Goal: Check status: Check status

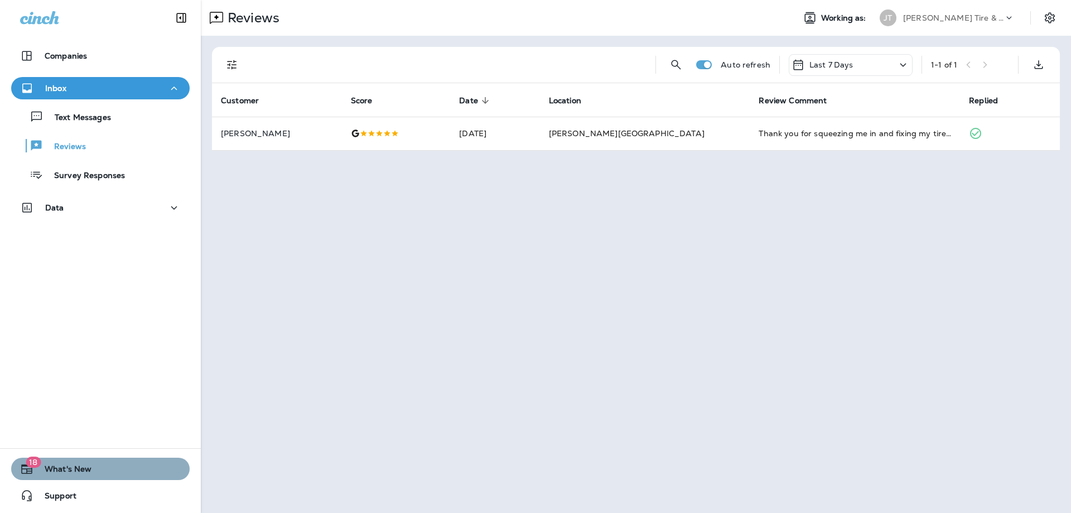
click at [24, 464] on icon "button" at bounding box center [26, 468] width 13 height 13
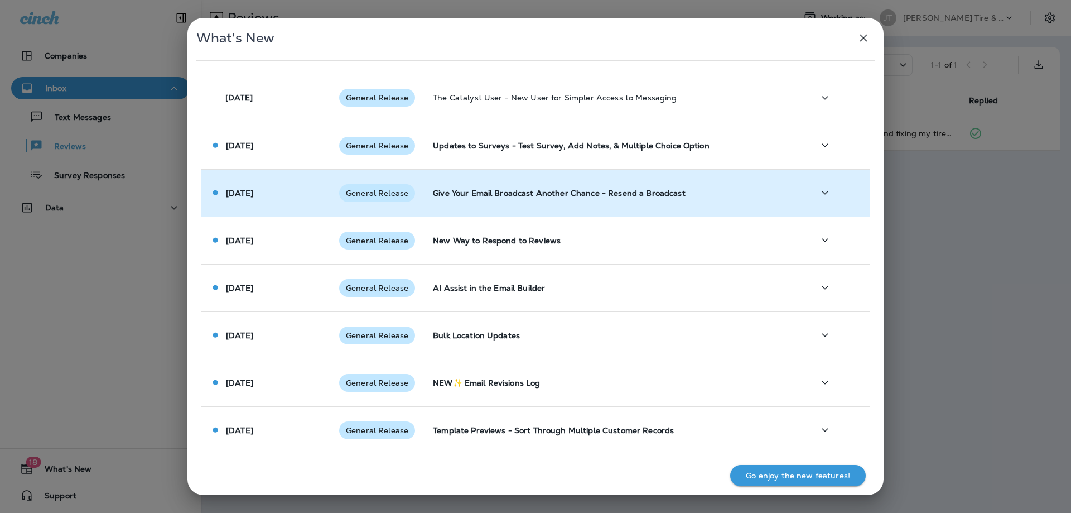
click at [284, 197] on div "Aug 1 2025" at bounding box center [266, 193] width 112 height 12
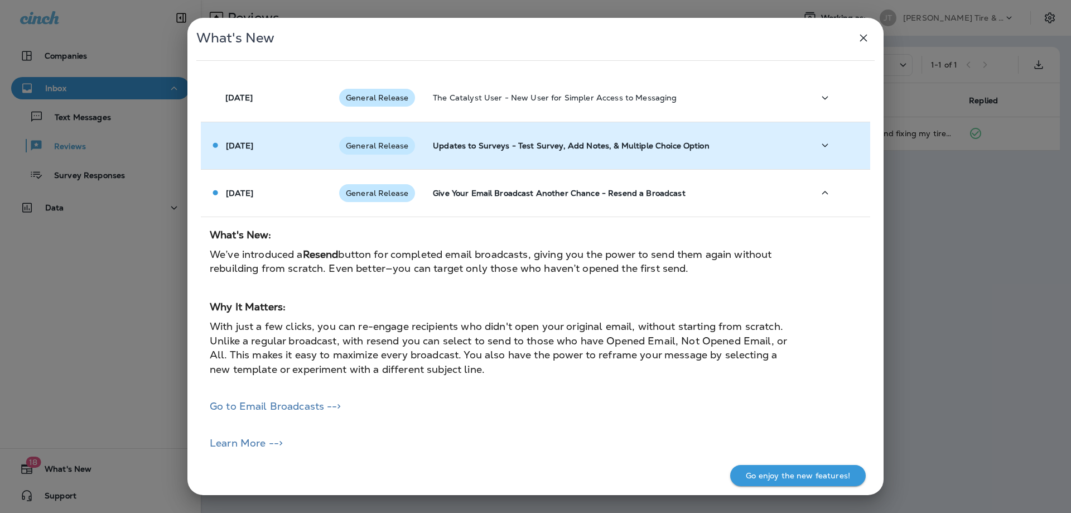
click at [278, 162] on td "Aug 4 2025" at bounding box center [265, 145] width 129 height 47
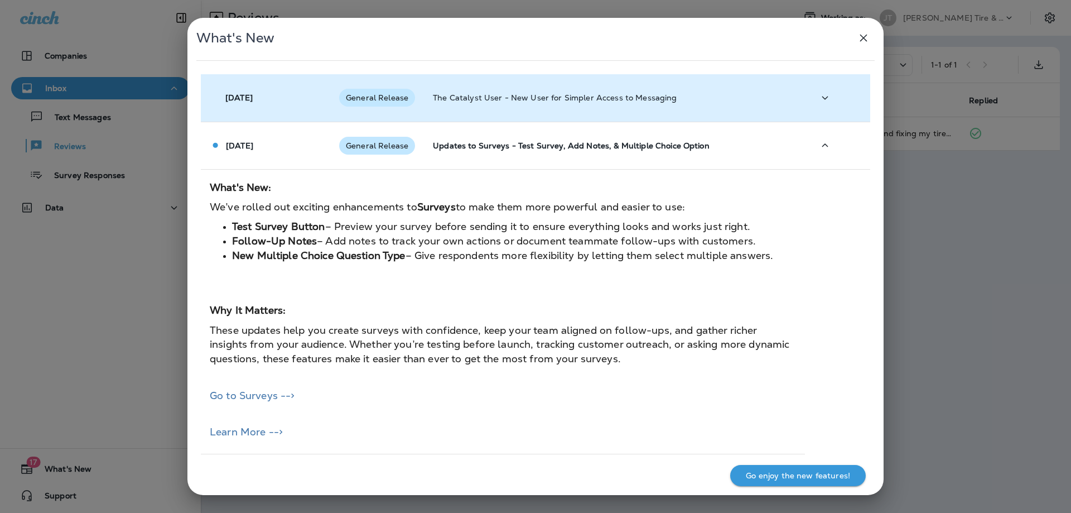
click at [285, 112] on td "Aug 8 2025" at bounding box center [265, 97] width 129 height 47
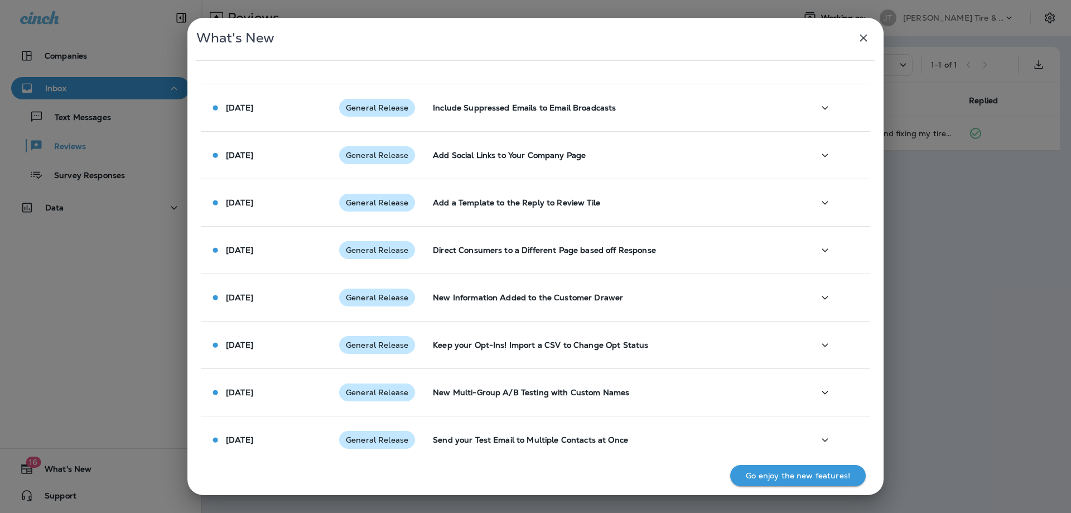
scroll to position [1495, 0]
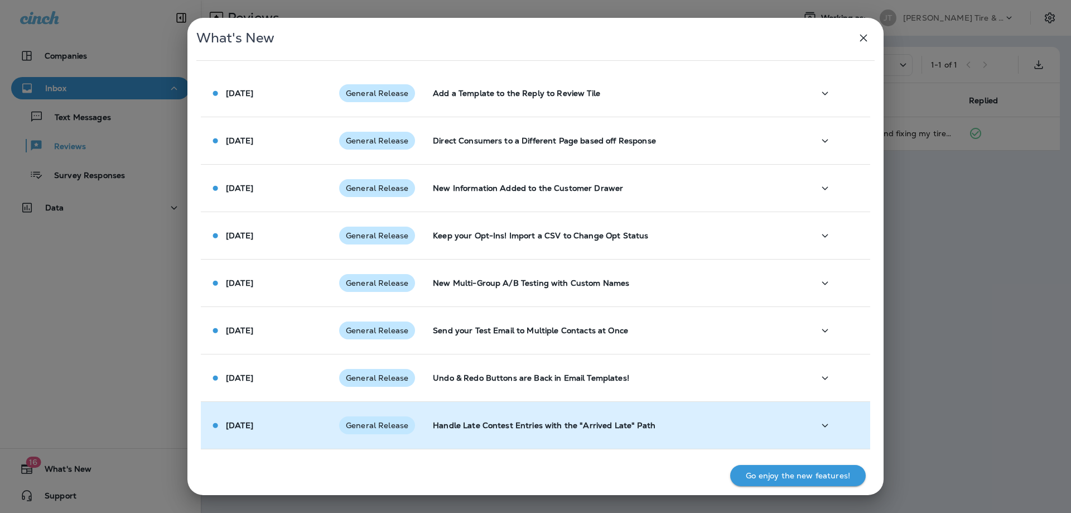
click at [309, 416] on td "Nov 6 2024" at bounding box center [265, 425] width 129 height 47
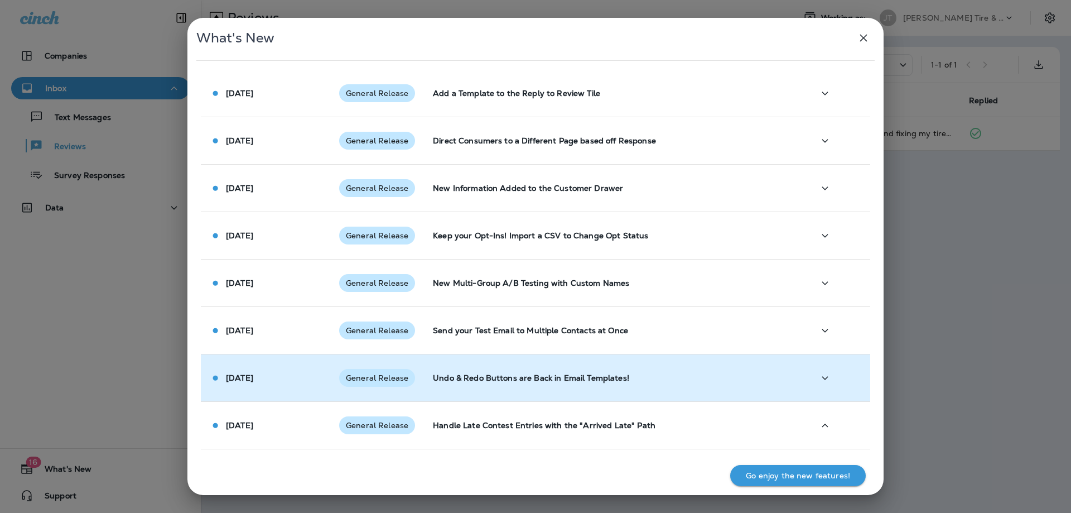
click at [307, 398] on td "Nov 6 2024" at bounding box center [265, 377] width 129 height 47
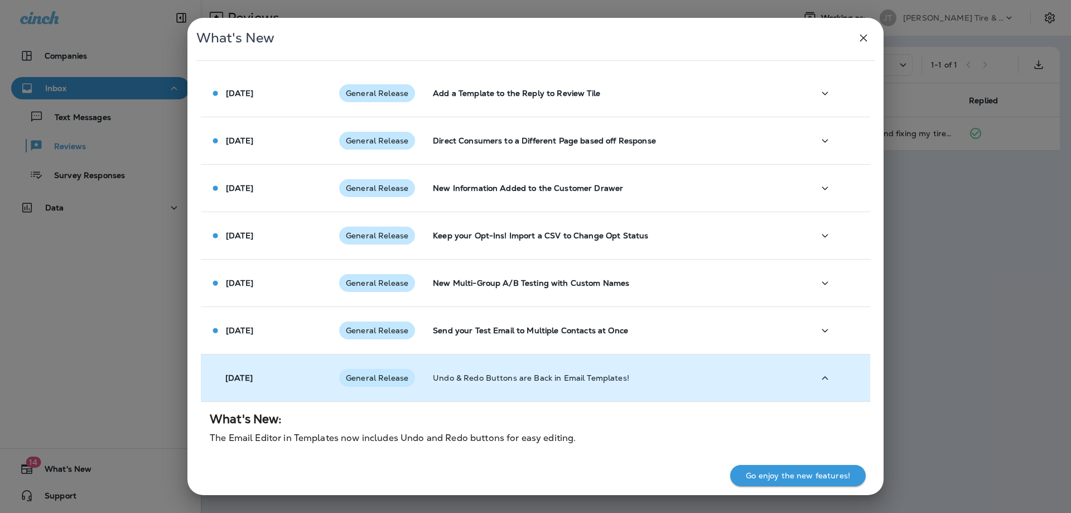
click at [298, 363] on td "Nov 6 2024" at bounding box center [265, 377] width 129 height 47
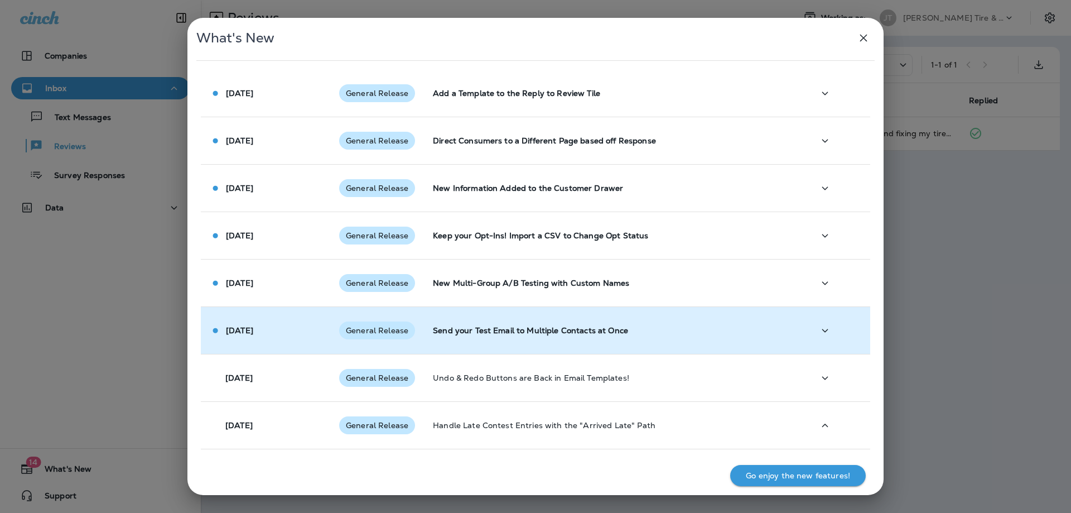
click at [297, 330] on div "Nov 6 2024" at bounding box center [266, 331] width 112 height 12
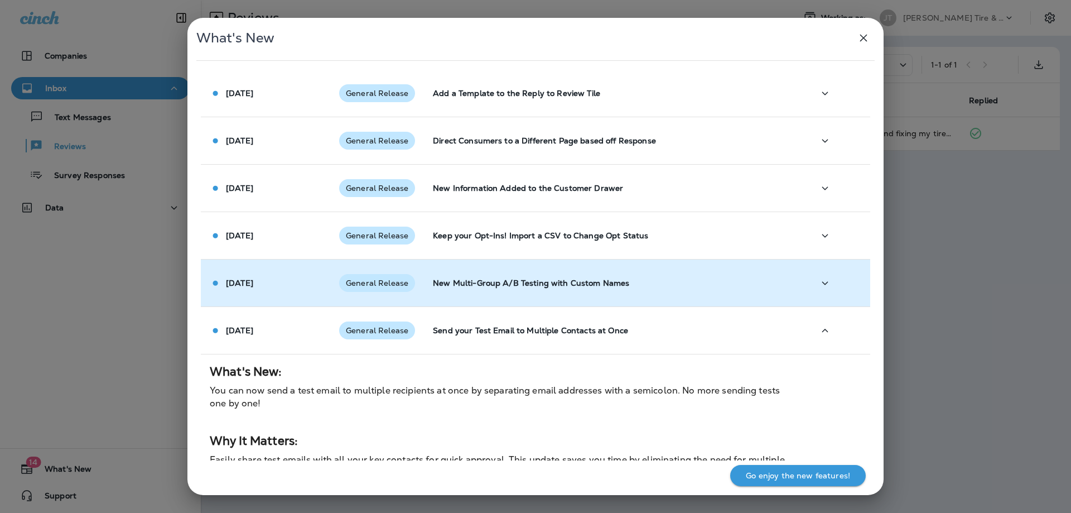
click at [295, 296] on td "Nov 6 2024" at bounding box center [265, 282] width 129 height 47
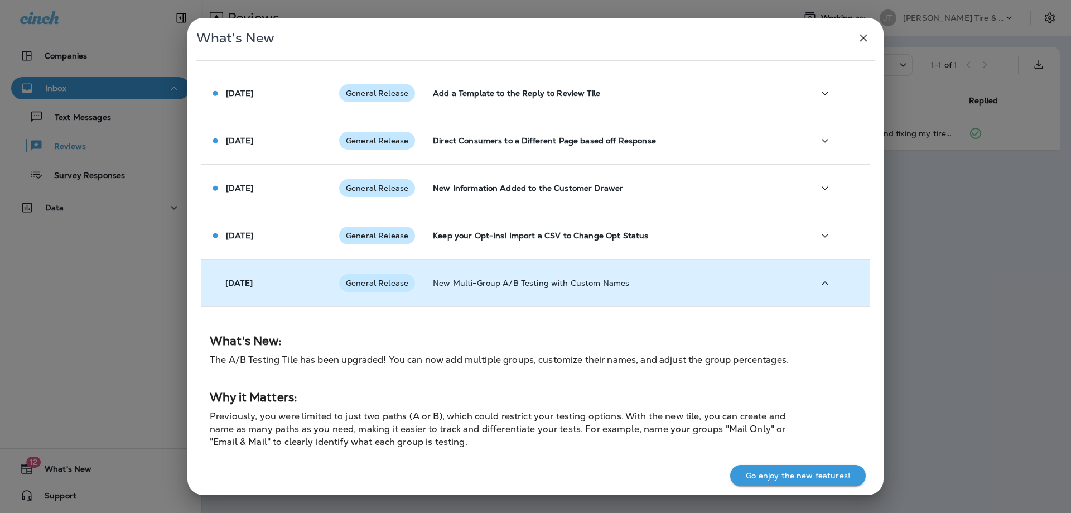
click at [290, 278] on td "Nov 6 2024" at bounding box center [265, 282] width 129 height 47
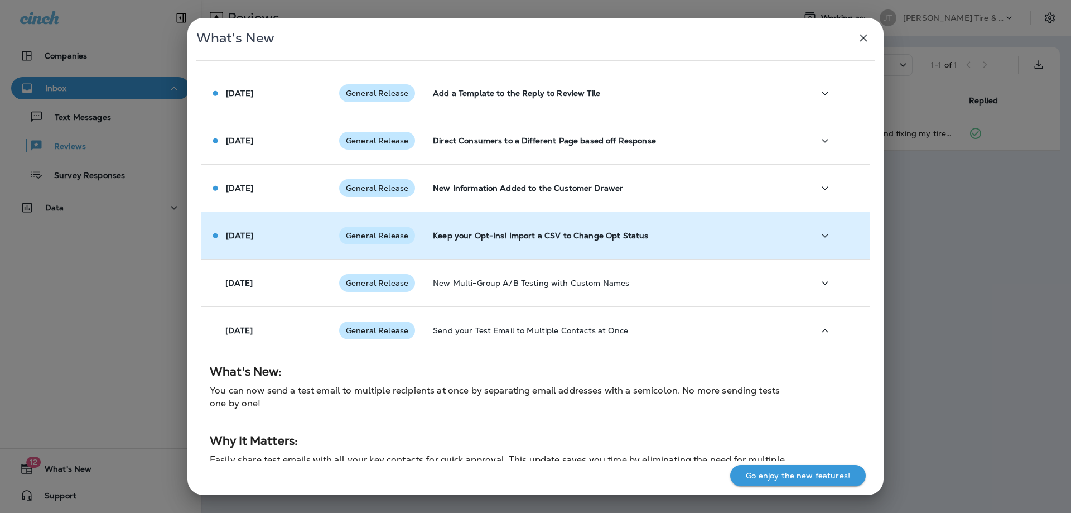
click at [290, 239] on div "Nov 26 2024" at bounding box center [266, 236] width 112 height 12
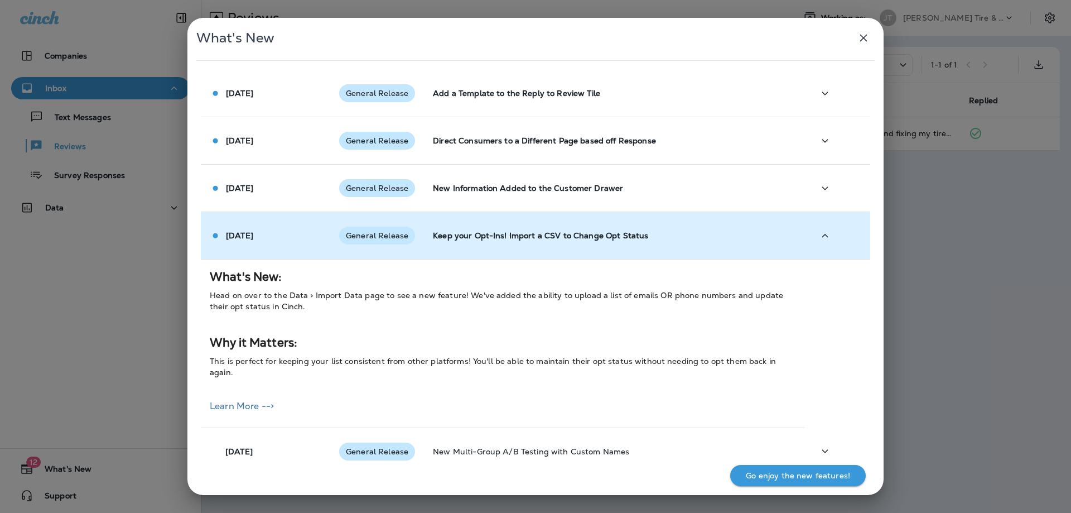
click at [297, 237] on div "Nov 26 2024" at bounding box center [266, 236] width 112 height 12
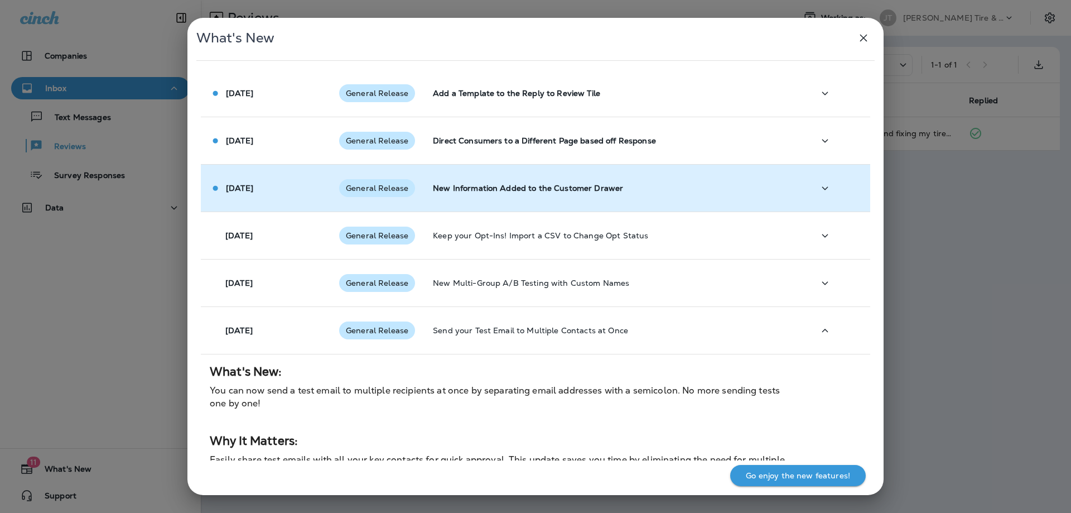
click at [281, 187] on div "Nov 26 2024" at bounding box center [266, 188] width 112 height 12
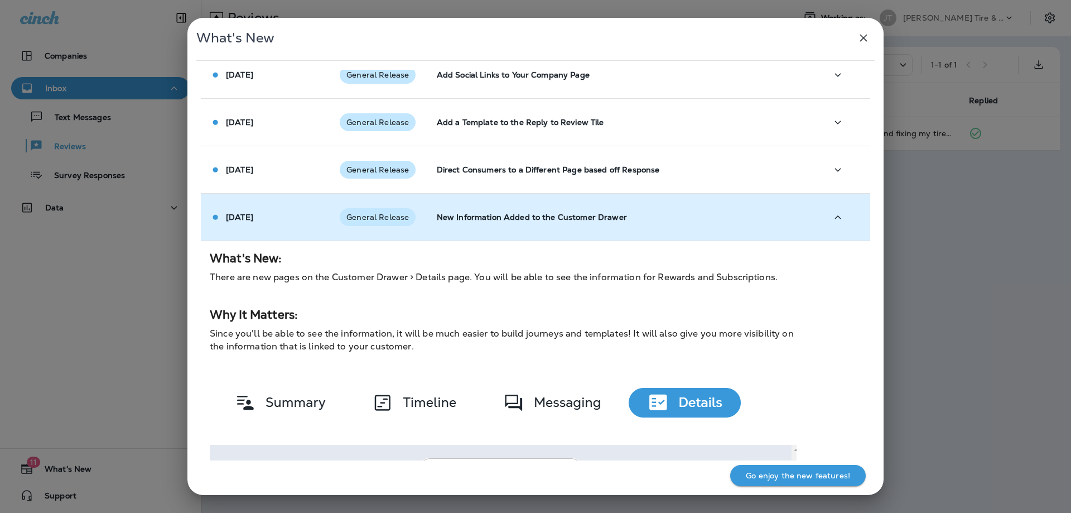
click at [281, 211] on div "Nov 26 2024" at bounding box center [266, 217] width 112 height 12
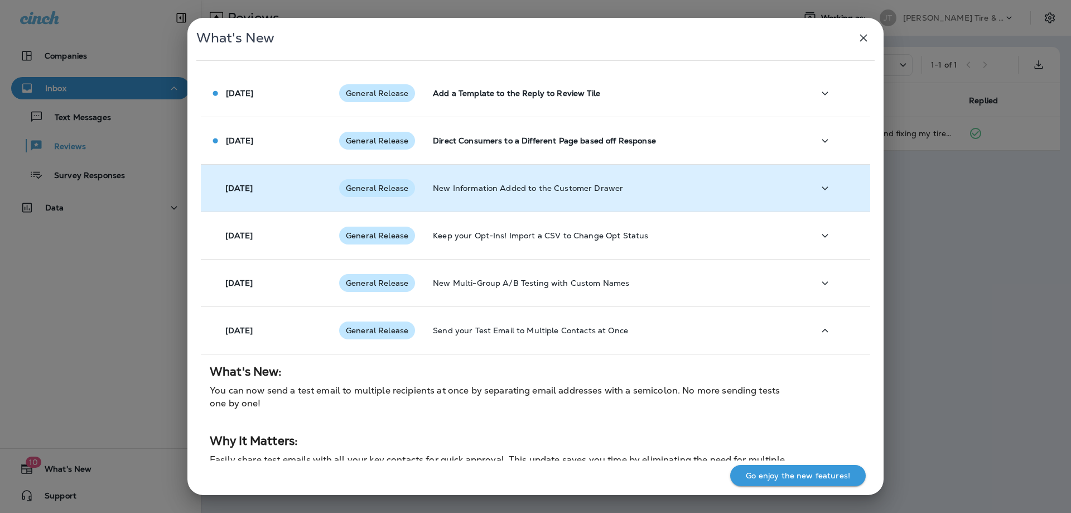
click at [316, 179] on td "Nov 26 2024" at bounding box center [265, 188] width 129 height 47
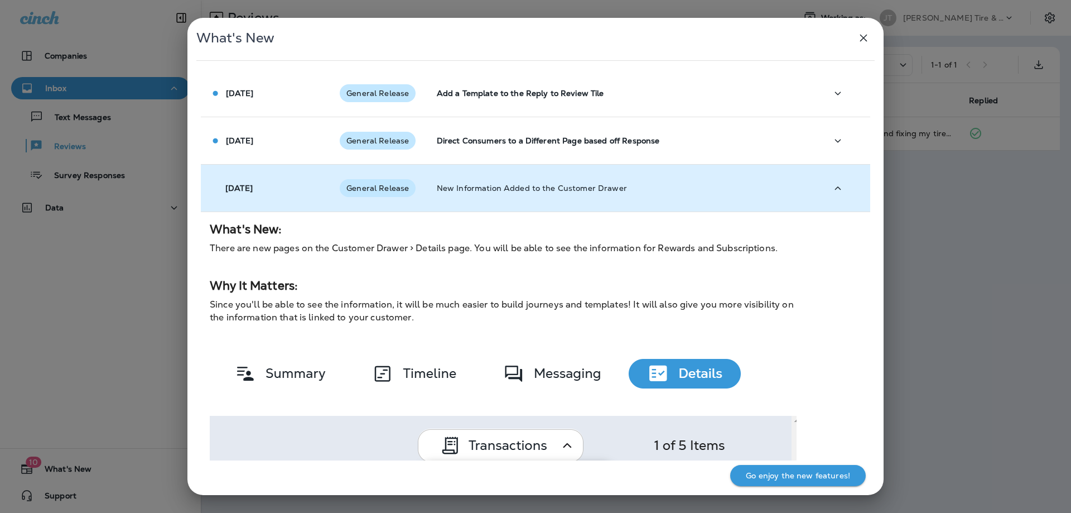
scroll to position [1466, 0]
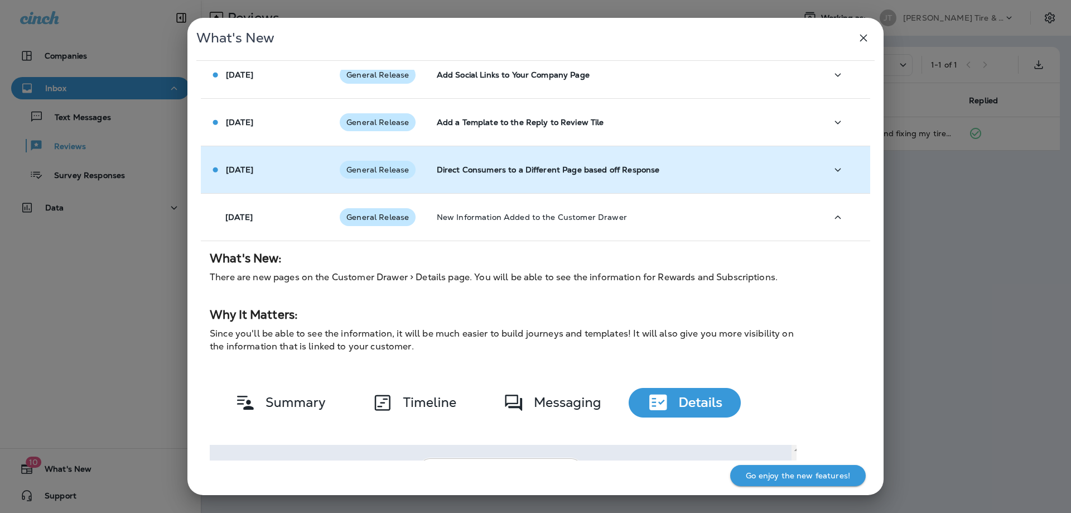
click at [304, 146] on td "Nov 26 2024" at bounding box center [266, 169] width 130 height 47
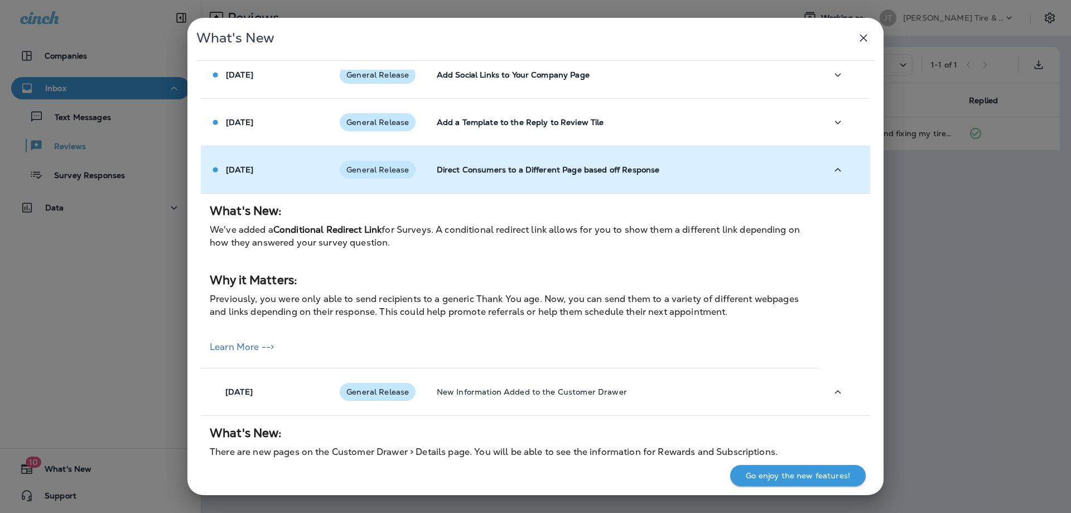
click at [302, 146] on td "Nov 26 2024" at bounding box center [266, 169] width 130 height 47
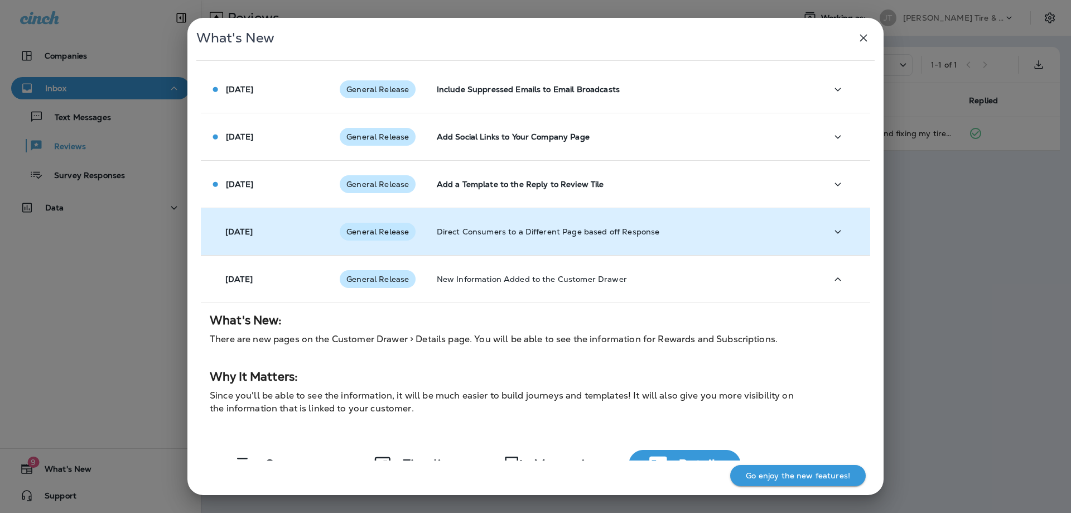
scroll to position [1346, 0]
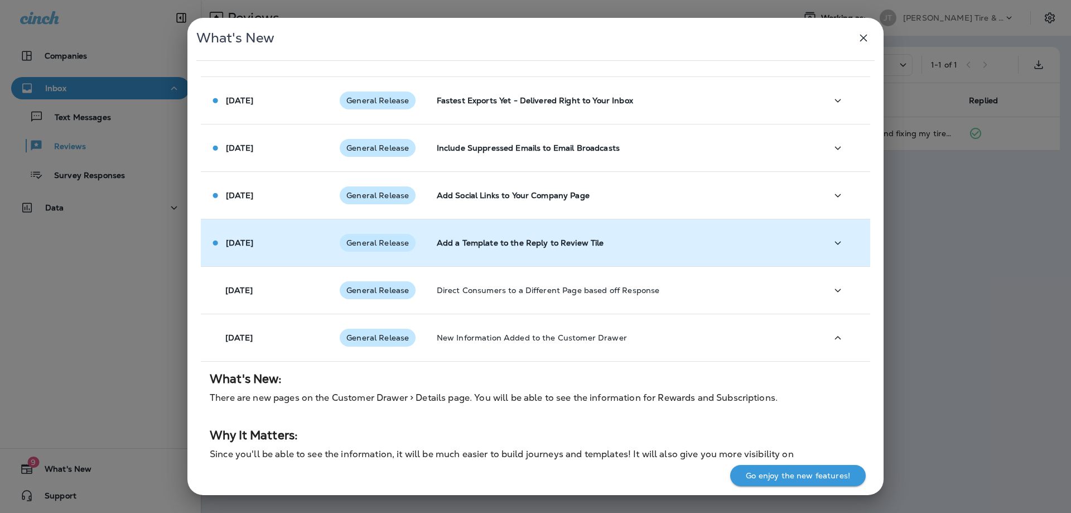
click at [303, 237] on div "Dec 4 2024" at bounding box center [266, 243] width 112 height 12
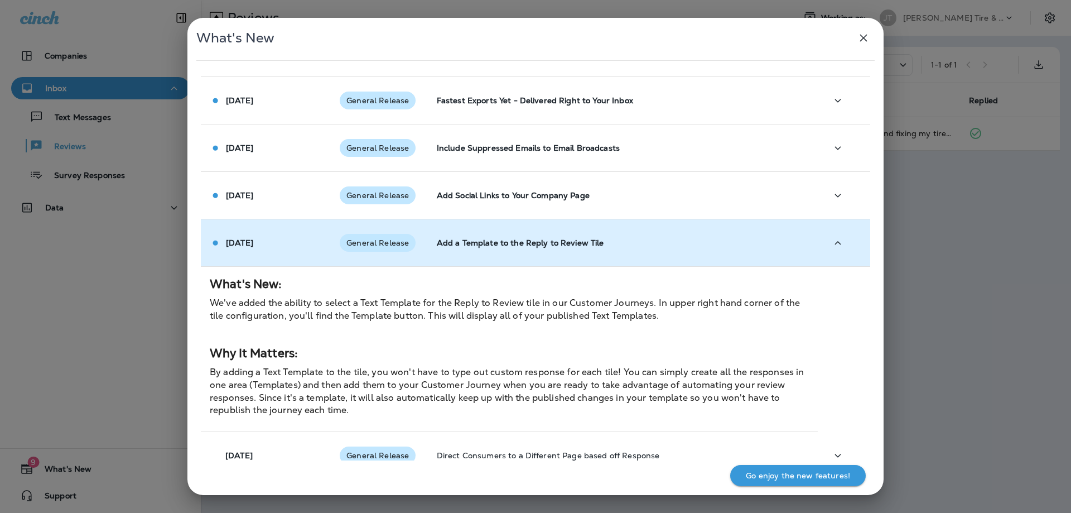
click at [303, 237] on div "Dec 4 2024" at bounding box center [266, 243] width 112 height 12
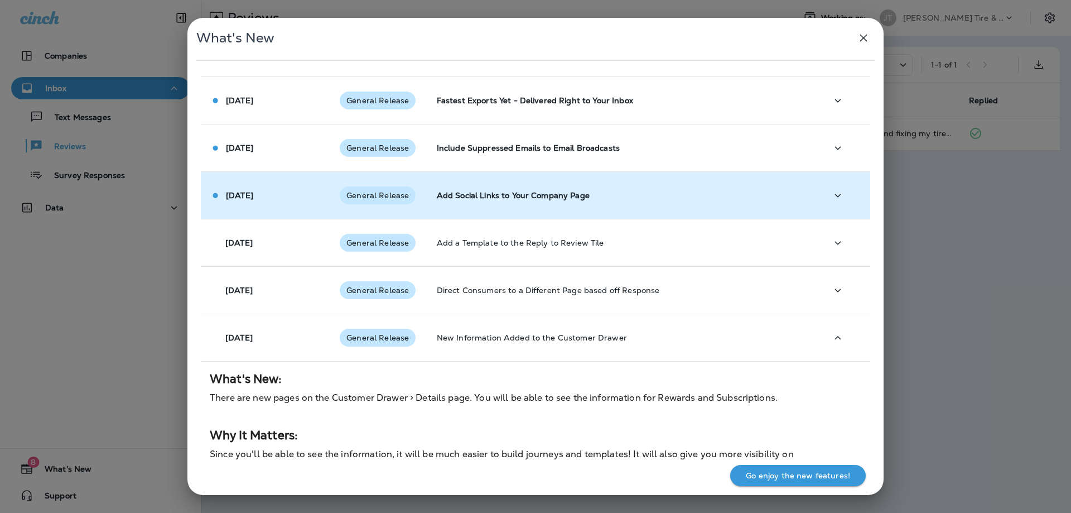
click at [298, 172] on td "Jan 8 2025" at bounding box center [266, 195] width 130 height 47
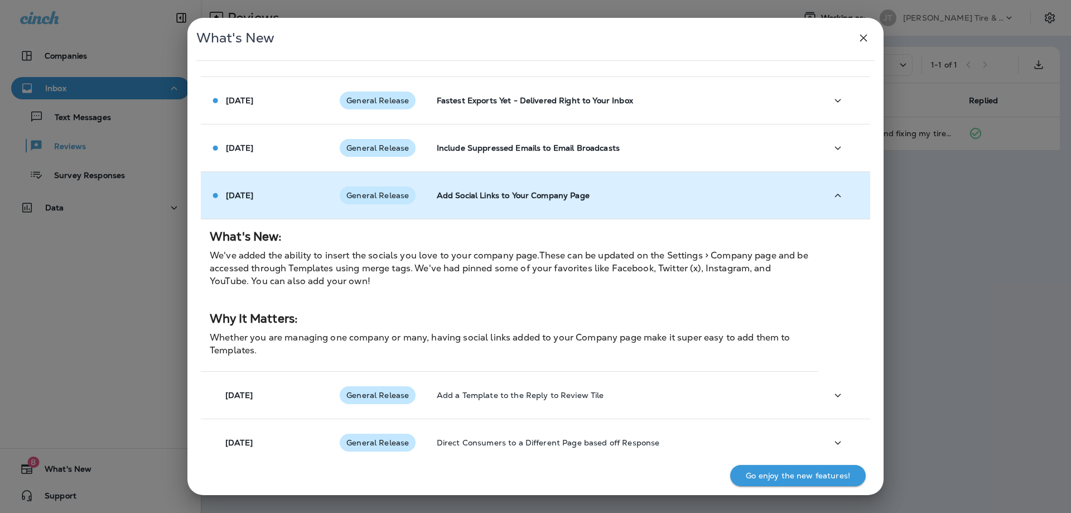
click at [298, 172] on td "Jan 8 2025" at bounding box center [266, 195] width 130 height 47
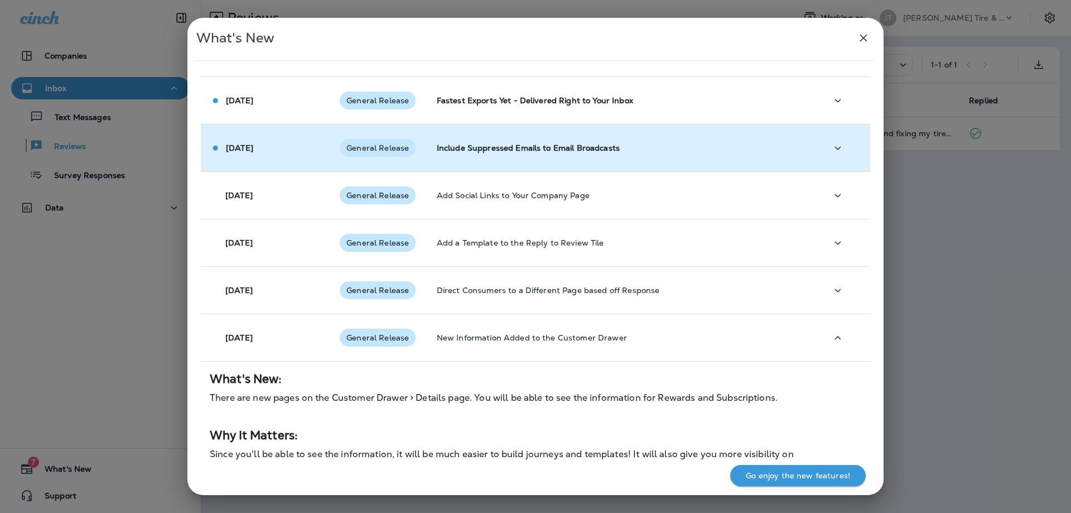
click at [315, 126] on td "Jan 8 2025" at bounding box center [266, 147] width 130 height 47
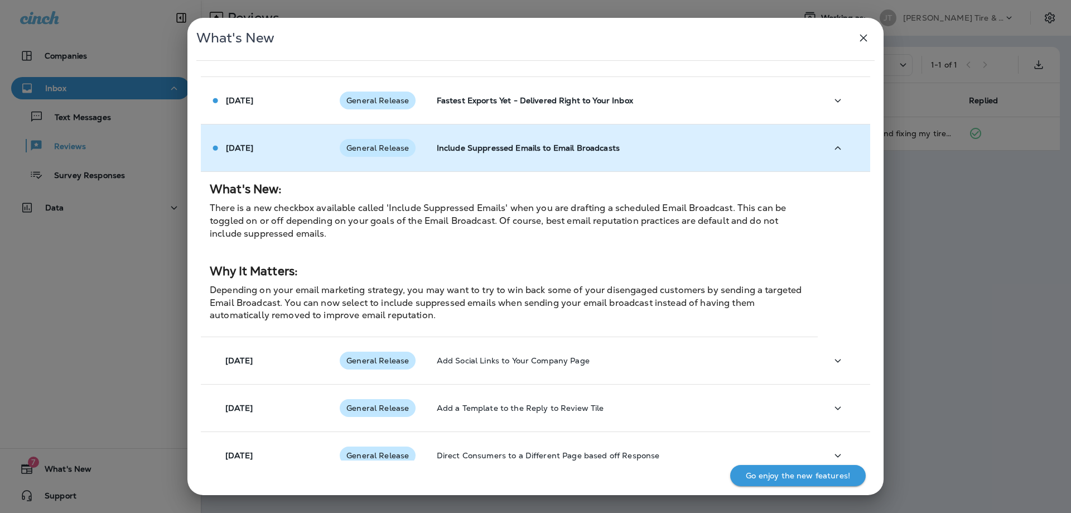
click at [315, 126] on td "Jan 8 2025" at bounding box center [266, 147] width 130 height 47
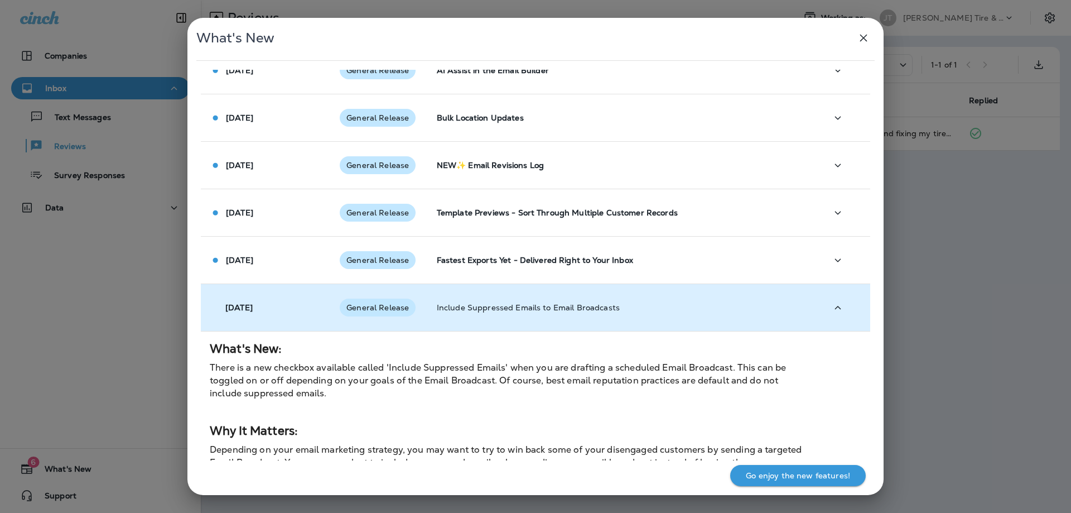
scroll to position [1165, 0]
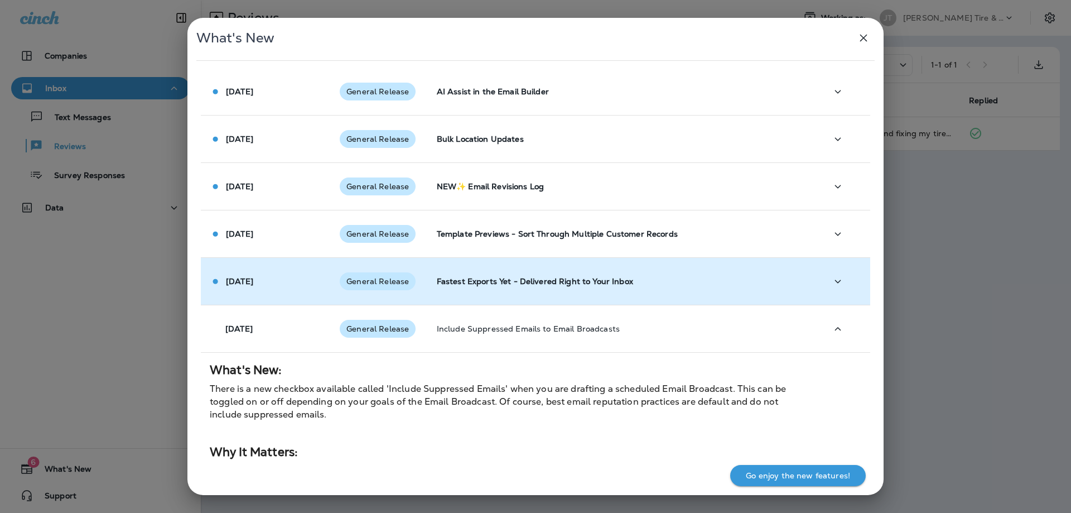
click at [303, 276] on div "Feb 5 2025" at bounding box center [266, 282] width 112 height 12
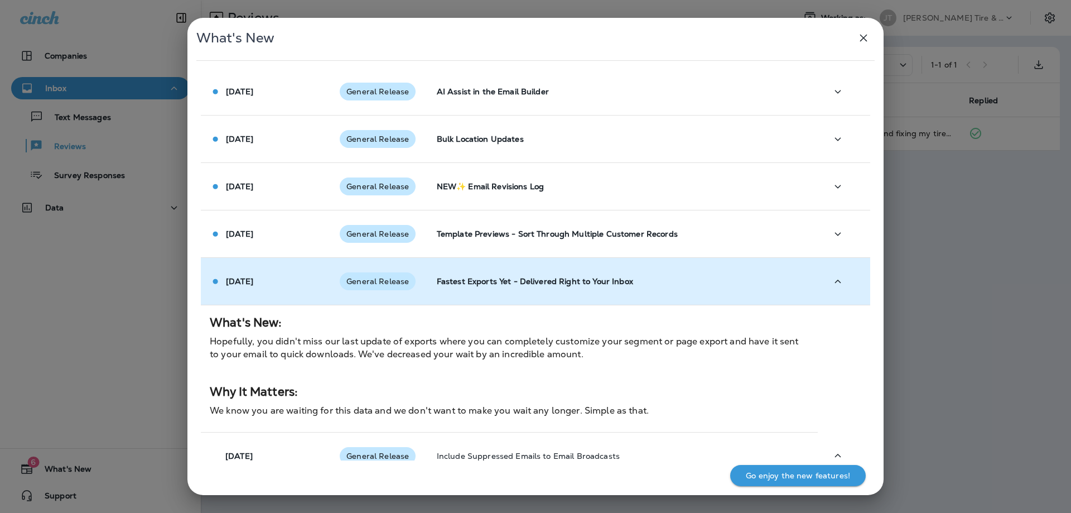
click at [303, 276] on div "Feb 5 2025" at bounding box center [266, 282] width 112 height 12
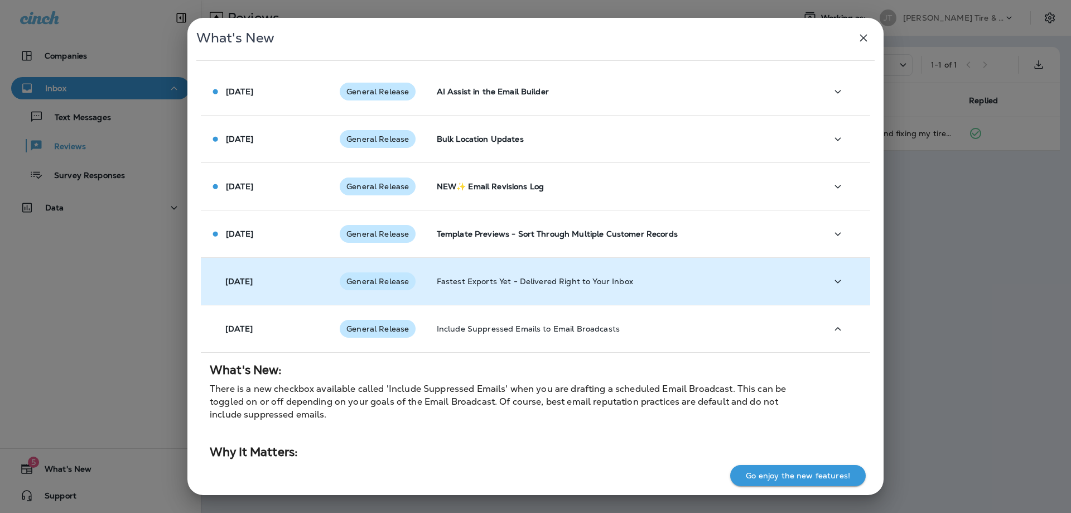
click at [292, 277] on div "Feb 5 2025" at bounding box center [266, 281] width 112 height 9
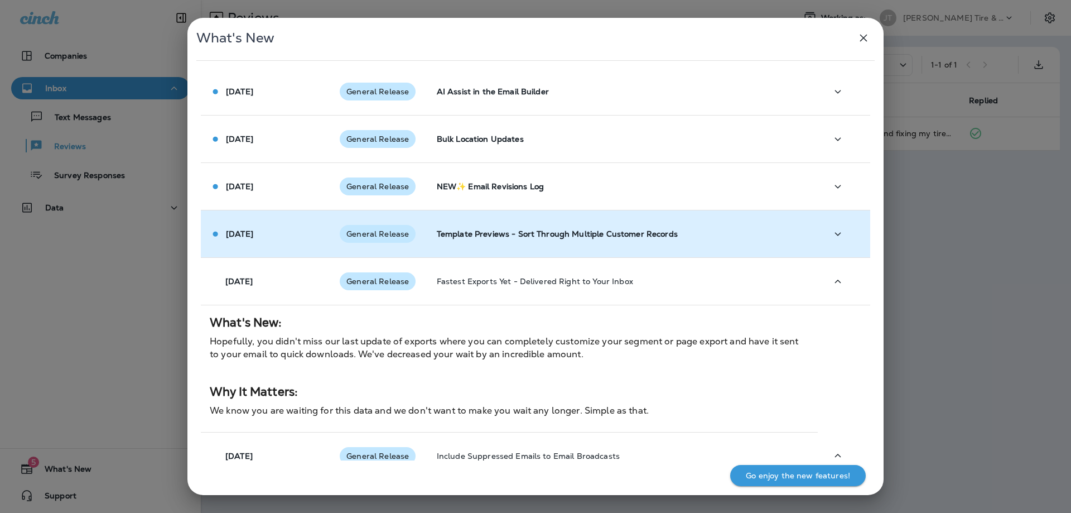
click at [296, 228] on div "Feb 5 2025" at bounding box center [266, 234] width 112 height 12
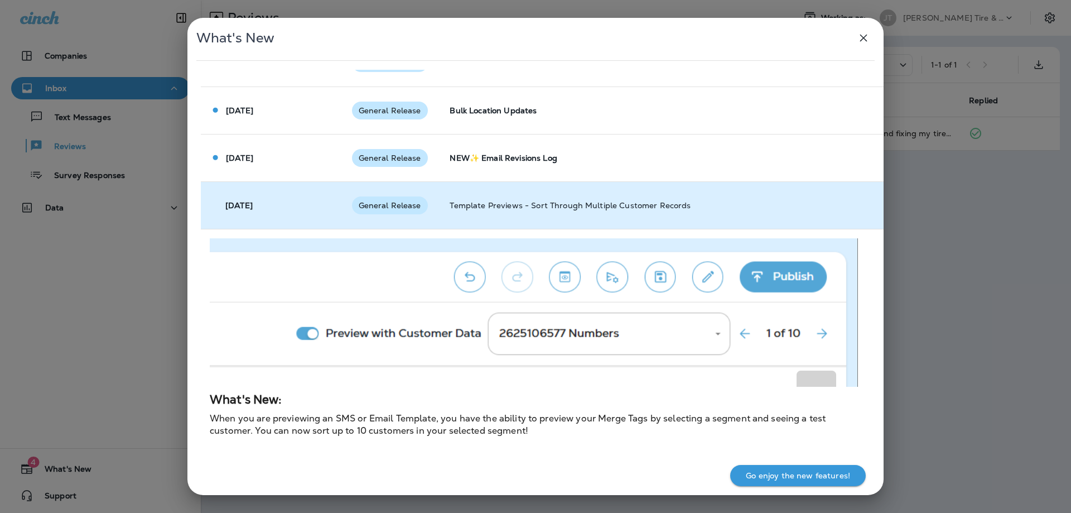
click at [297, 206] on div "Feb 5 2025" at bounding box center [272, 205] width 124 height 9
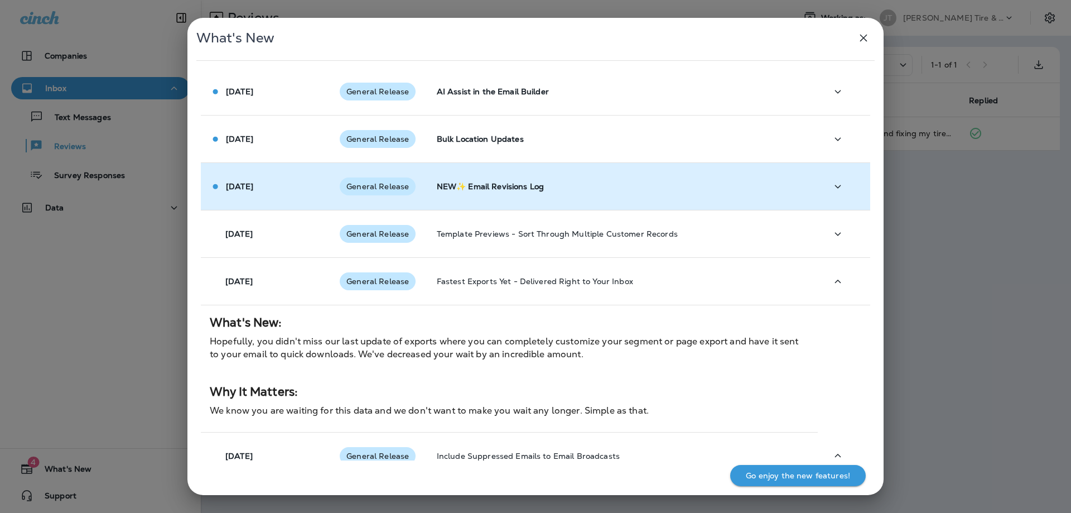
click at [301, 170] on td "Feb 21 2025" at bounding box center [266, 186] width 130 height 47
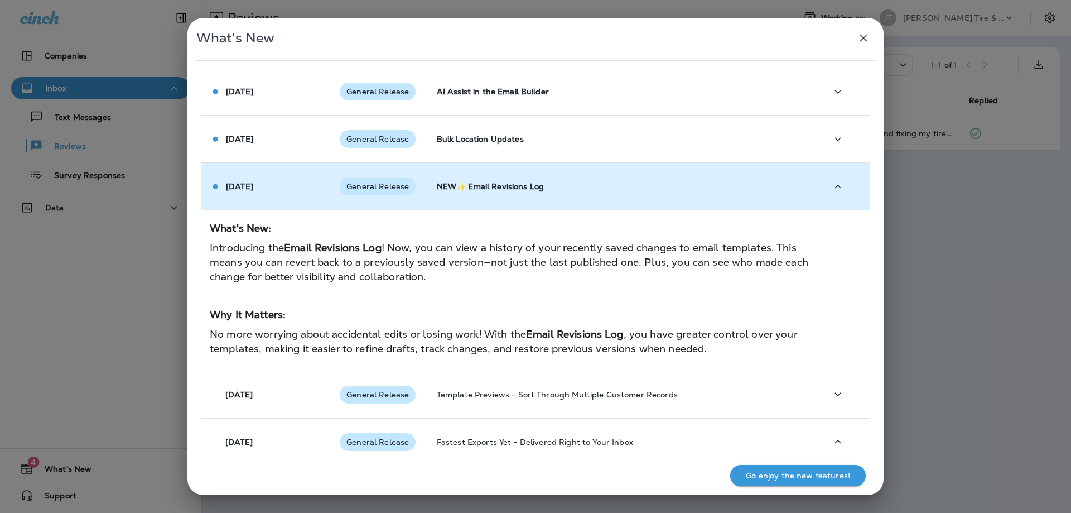
click at [301, 170] on td "Feb 21 2025" at bounding box center [266, 186] width 130 height 47
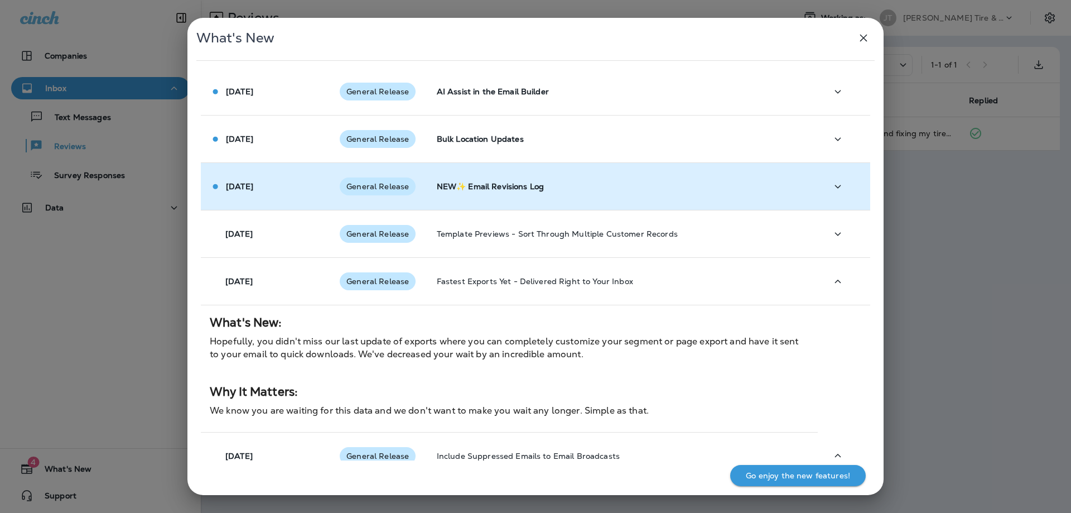
click at [301, 170] on td "Feb 21 2025" at bounding box center [266, 186] width 130 height 47
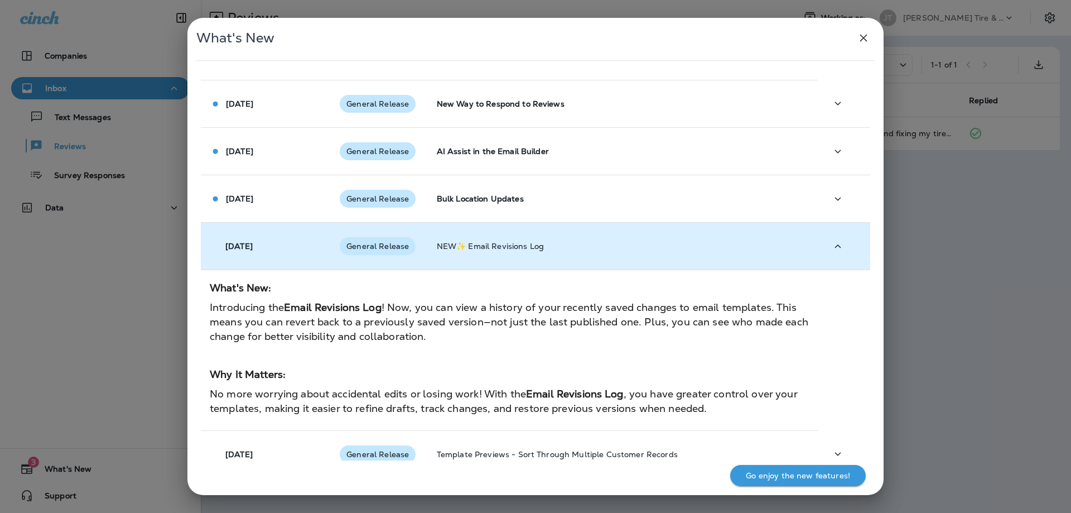
scroll to position [1105, 0]
click at [301, 194] on div "Apr 25 2025" at bounding box center [266, 200] width 112 height 12
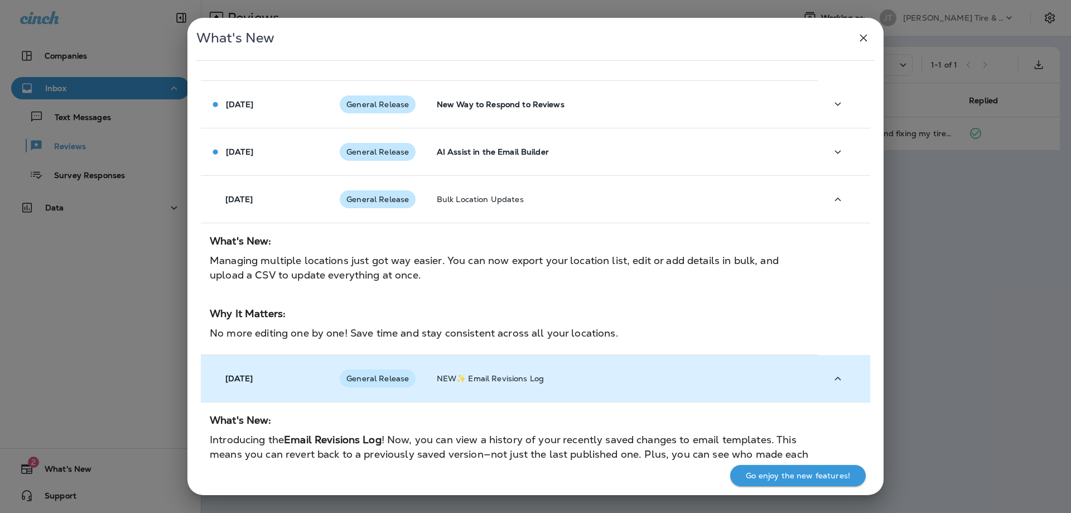
scroll to position [1044, 0]
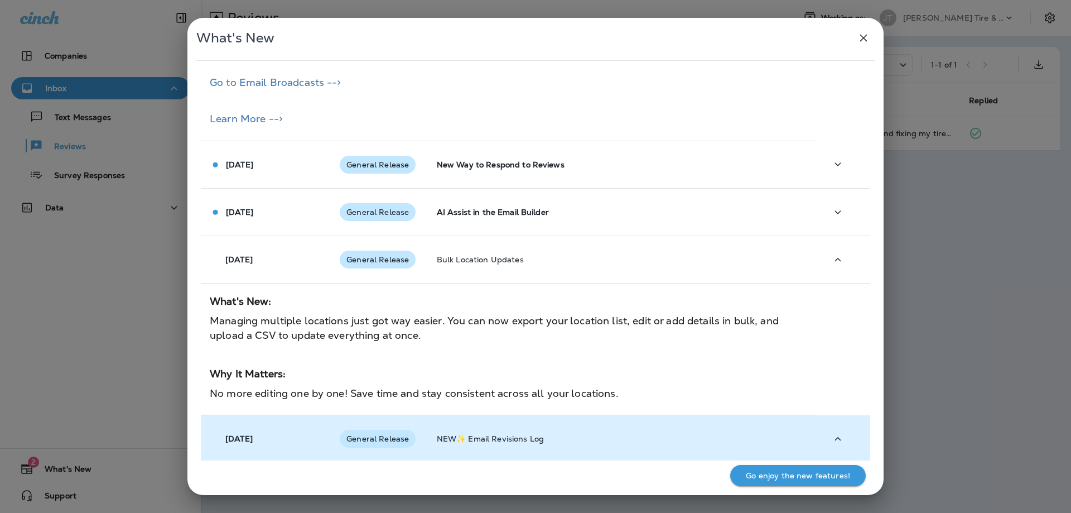
click at [301, 189] on td "Jun 18 2025" at bounding box center [266, 212] width 130 height 47
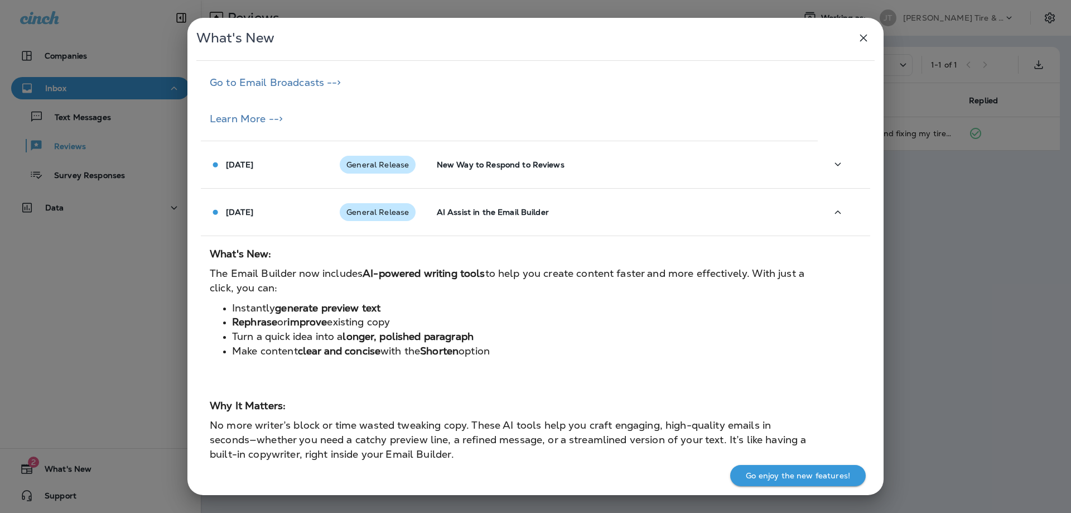
click at [301, 189] on td "Jun 18 2025" at bounding box center [266, 212] width 130 height 47
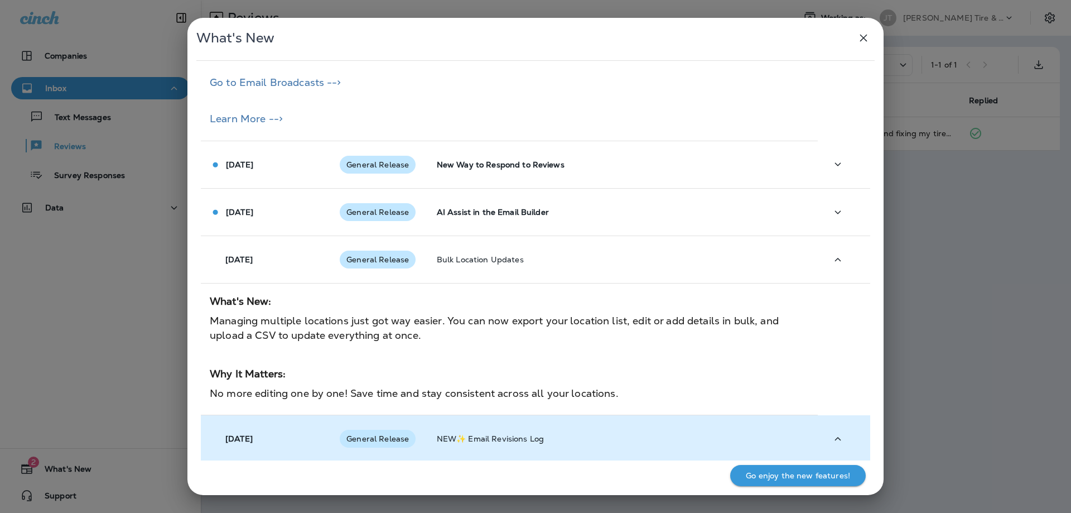
click at [301, 189] on td "Jun 18 2025" at bounding box center [266, 212] width 130 height 47
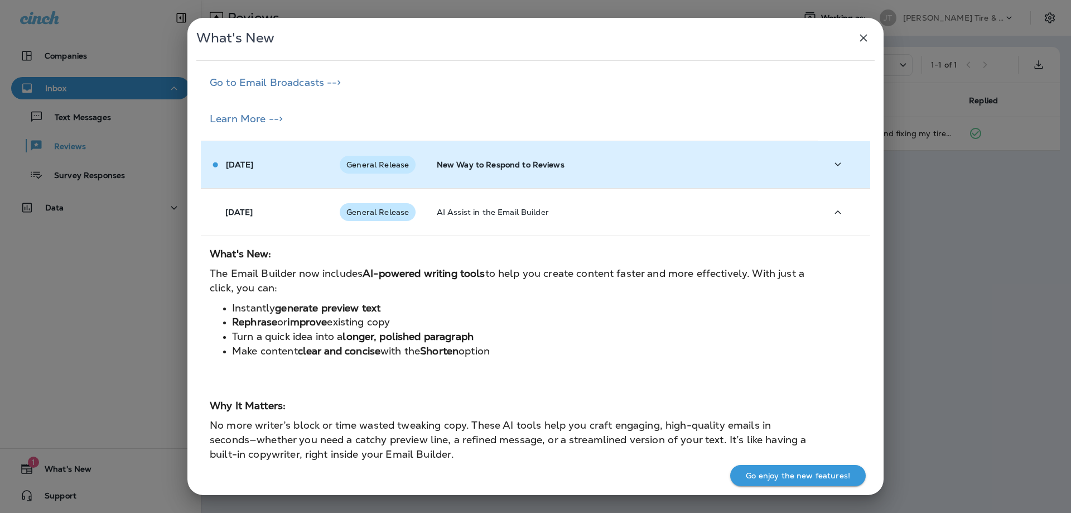
click at [302, 159] on div "Jul 25 2025" at bounding box center [266, 165] width 112 height 12
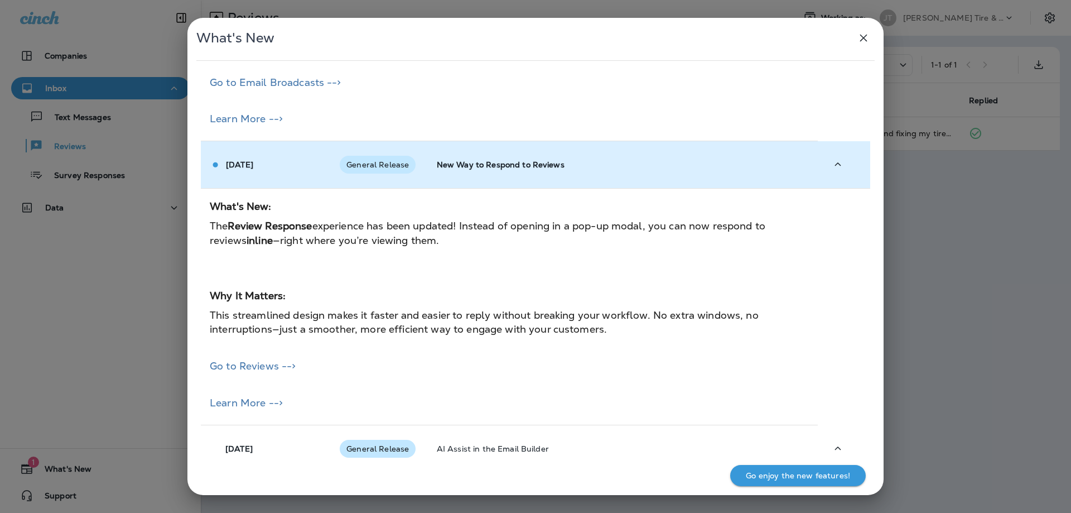
click at [302, 159] on div "Jul 25 2025" at bounding box center [266, 165] width 112 height 12
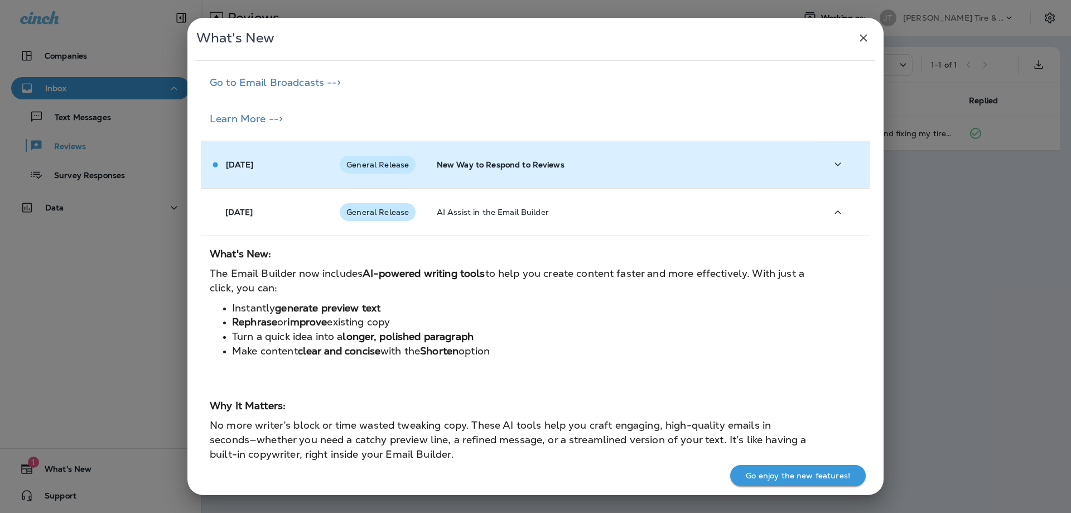
click at [302, 159] on div "Jul 25 2025" at bounding box center [266, 165] width 112 height 12
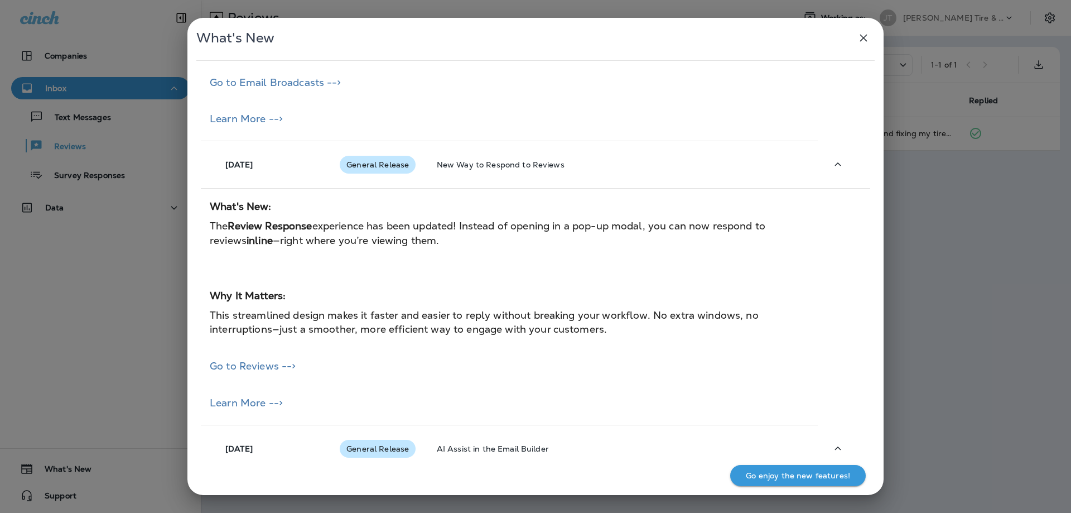
click at [856, 35] on button "button" at bounding box center [863, 38] width 22 height 22
